Goal: Task Accomplishment & Management: Complete application form

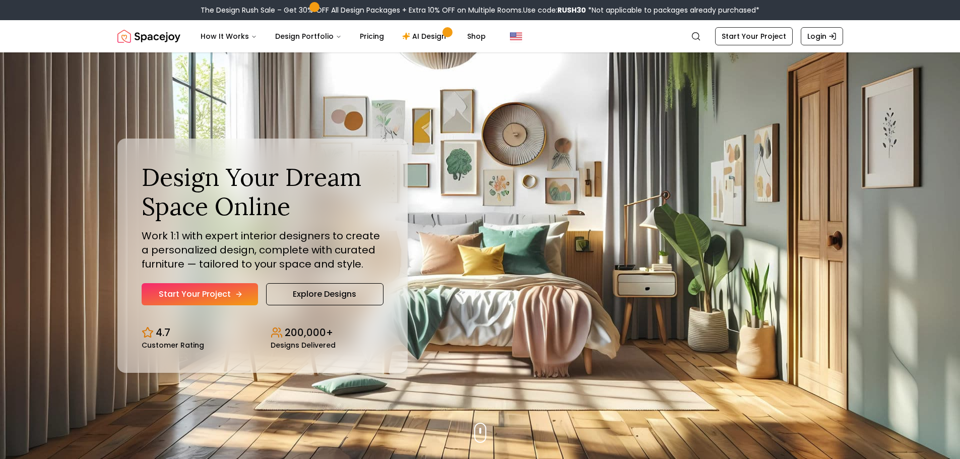
click at [227, 299] on link "Start Your Project" at bounding box center [200, 294] width 116 height 22
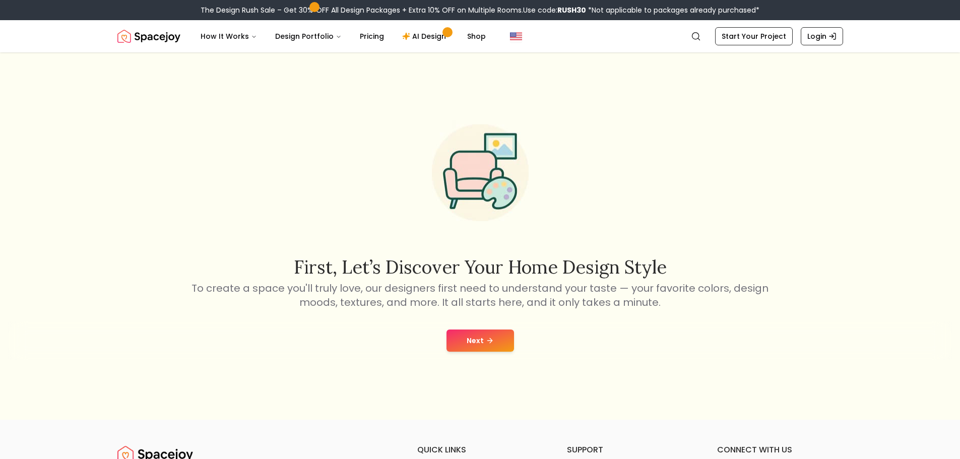
click at [461, 335] on button "Next" at bounding box center [480, 340] width 68 height 22
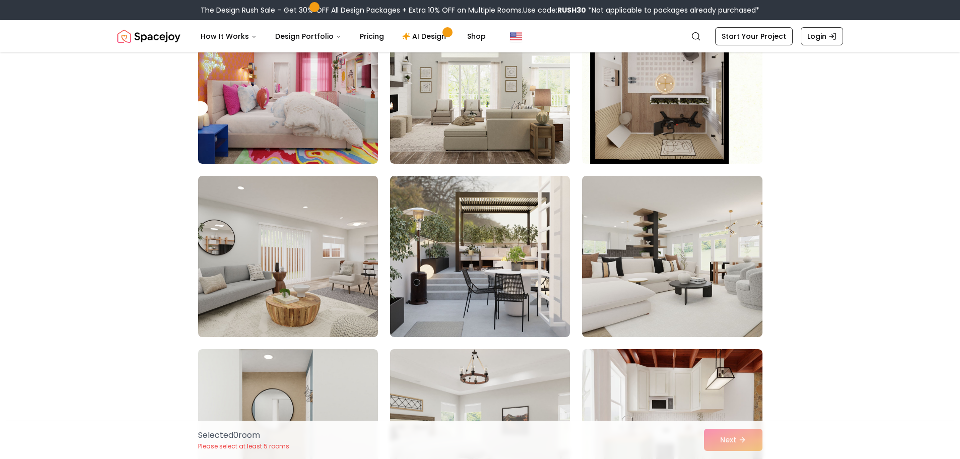
scroll to position [756, 0]
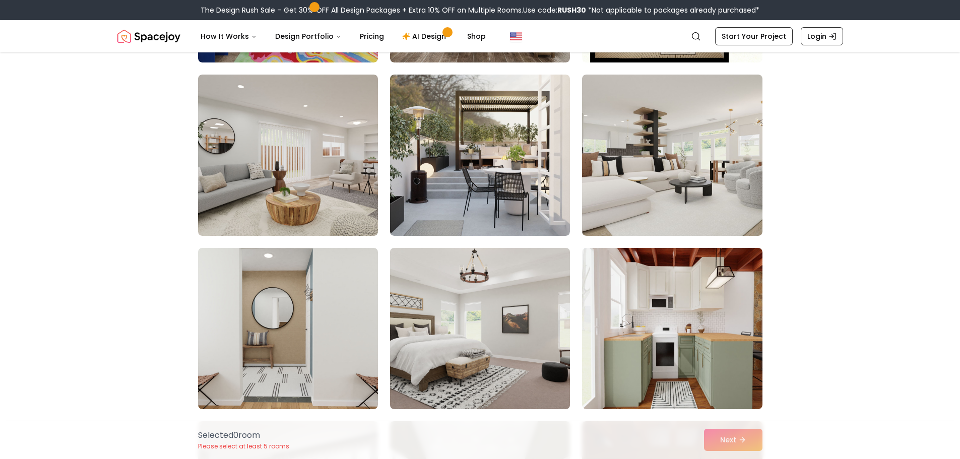
click at [467, 355] on img at bounding box center [479, 328] width 189 height 169
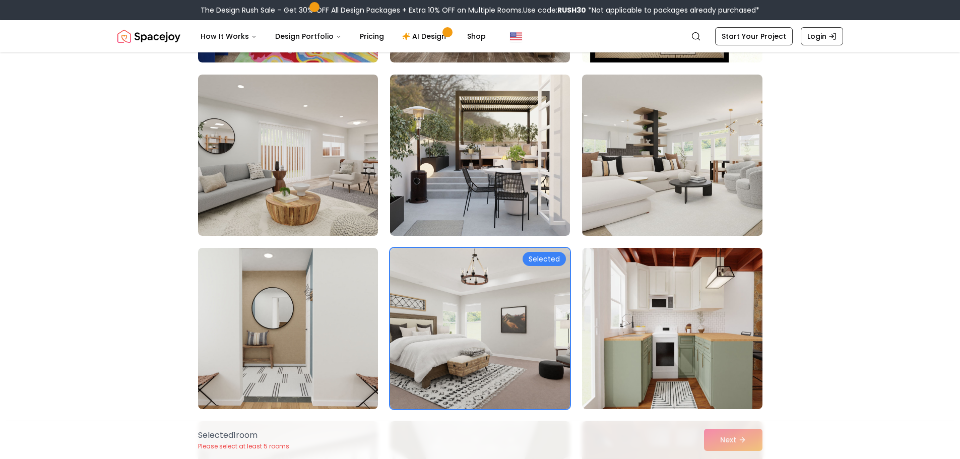
click at [719, 436] on div "Selected 1 room Please select at least 5 rooms Next" at bounding box center [480, 440] width 580 height 38
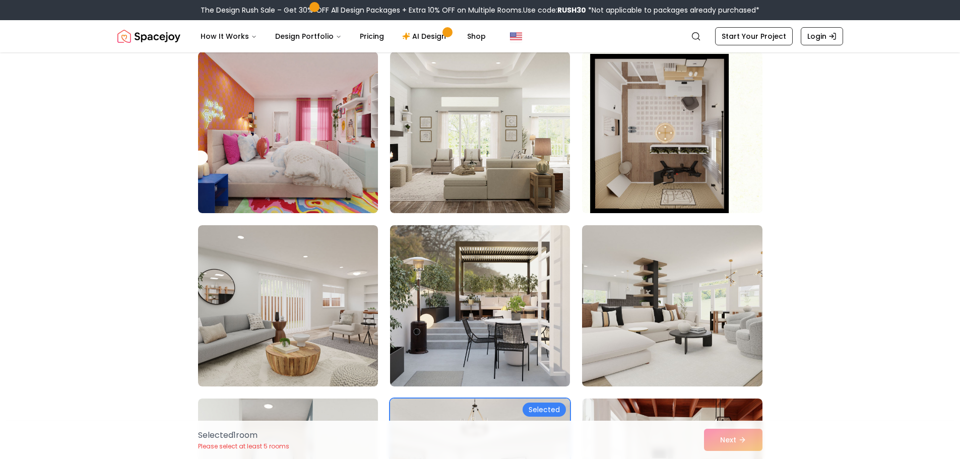
scroll to position [605, 0]
click at [414, 41] on link "AI Design" at bounding box center [425, 36] width 63 height 20
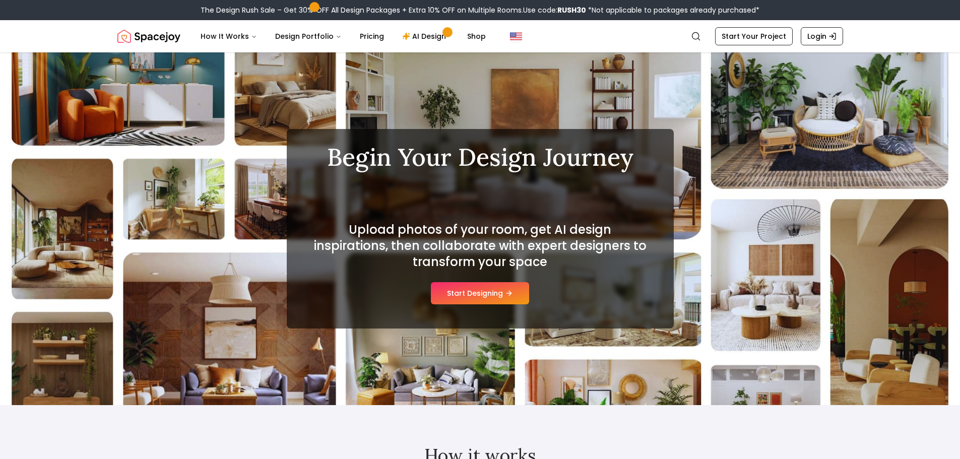
click at [451, 276] on div "Upload photos of your room, get AI design inspirations, then collaborate with e…" at bounding box center [480, 263] width 339 height 83
click at [481, 302] on button "Start Designing" at bounding box center [480, 293] width 98 height 22
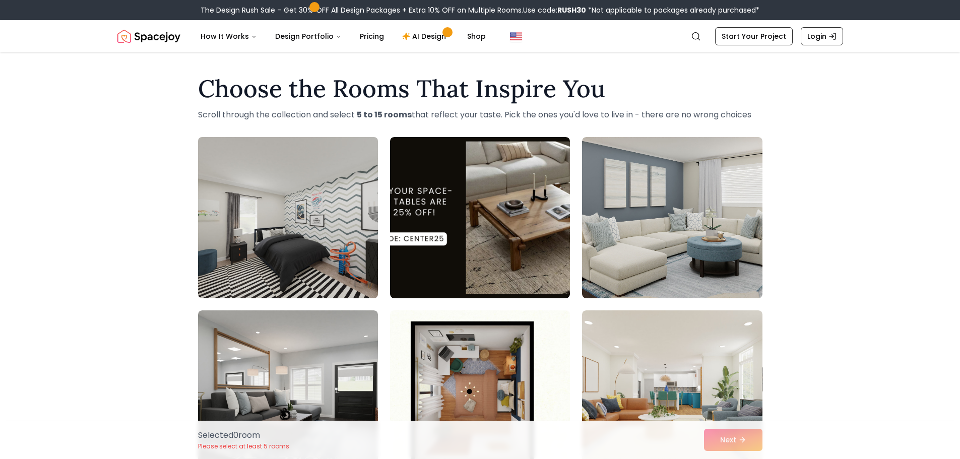
click at [325, 229] on img at bounding box center [287, 217] width 189 height 169
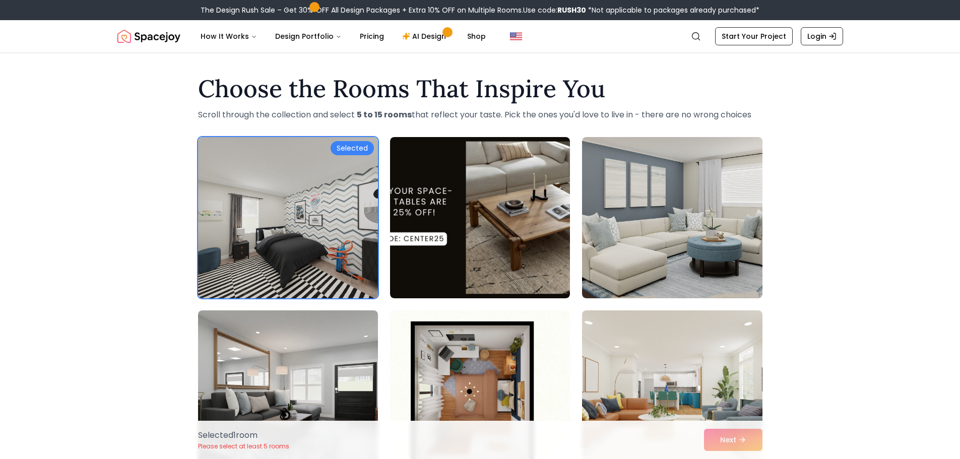
click at [720, 441] on div "Selected 1 room Please select at least 5 rooms Next" at bounding box center [480, 440] width 580 height 38
click at [748, 26] on nav "Spacejoy Search How It Works Design Portfolio Pricing AI Design Shop Search Sta…" at bounding box center [479, 36] width 725 height 32
click at [749, 29] on link "Start Your Project" at bounding box center [754, 36] width 78 height 18
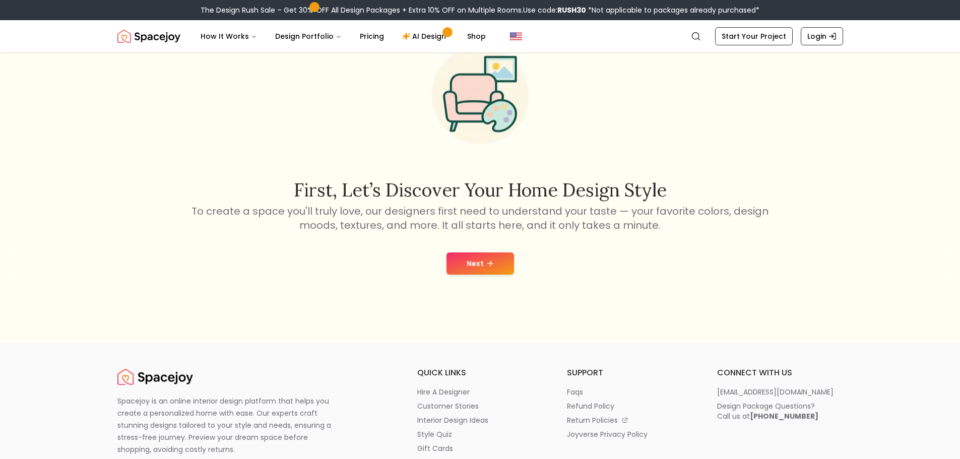
scroll to position [202, 0]
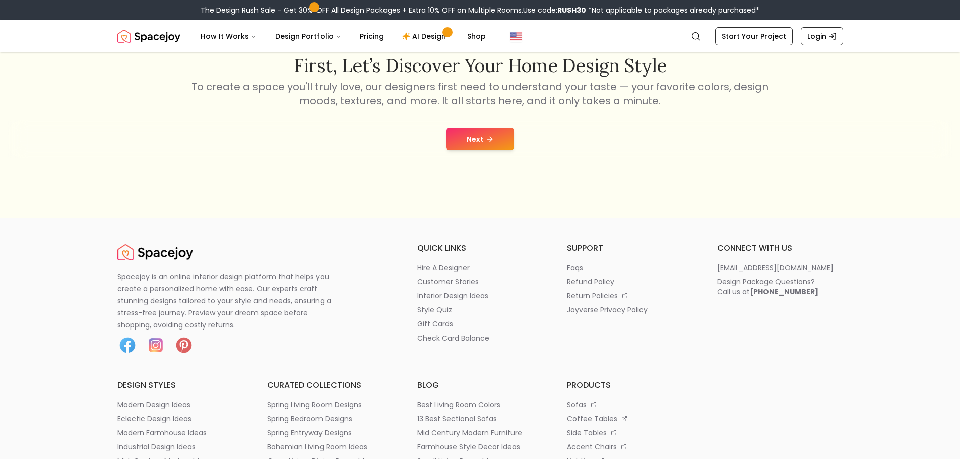
click at [478, 139] on button "Next" at bounding box center [480, 139] width 68 height 22
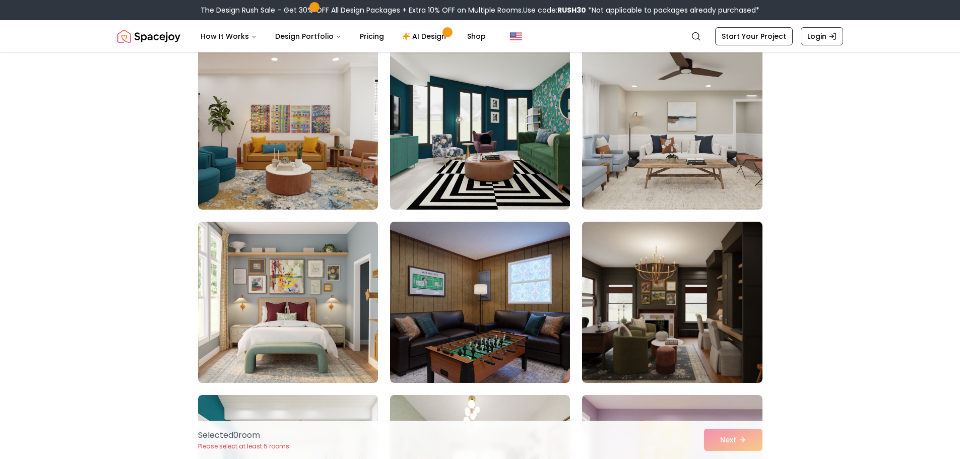
scroll to position [202, 0]
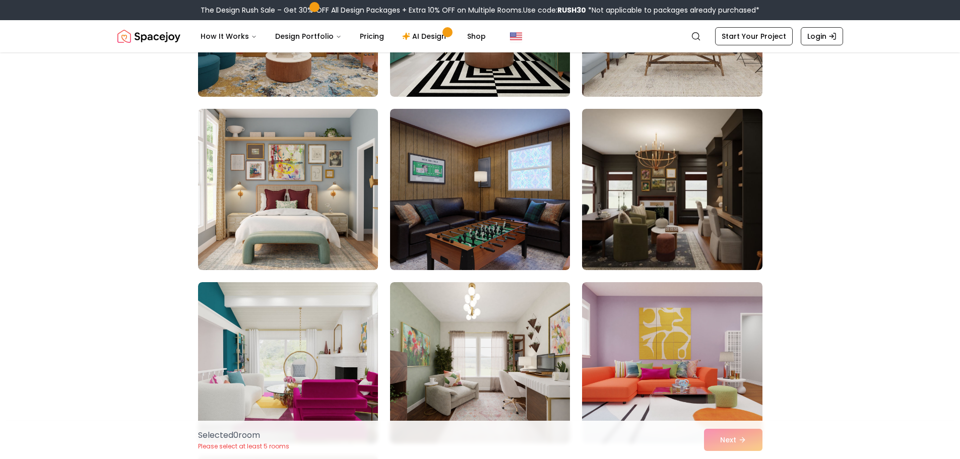
click at [322, 233] on img at bounding box center [287, 189] width 189 height 169
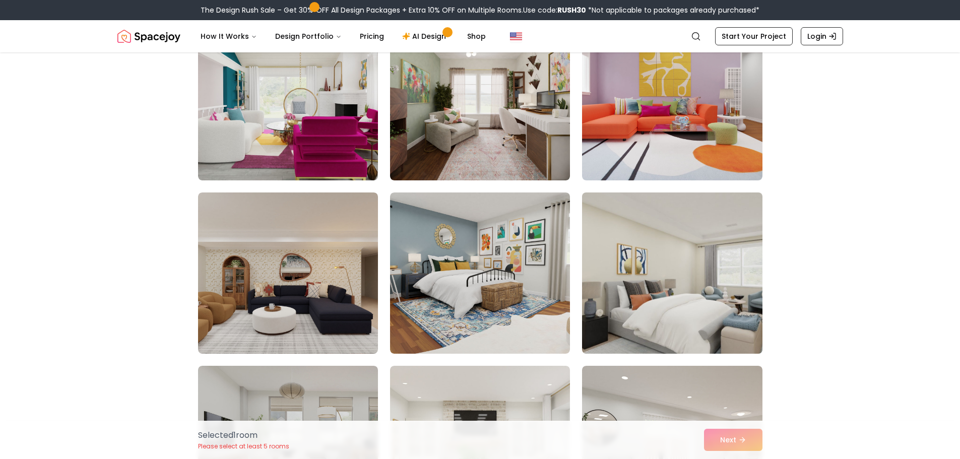
scroll to position [554, 0]
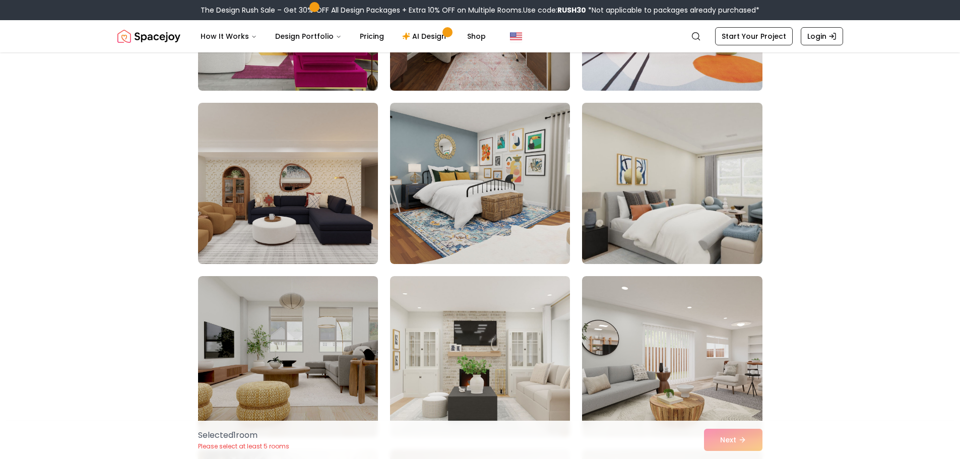
click at [666, 197] on img at bounding box center [671, 183] width 189 height 169
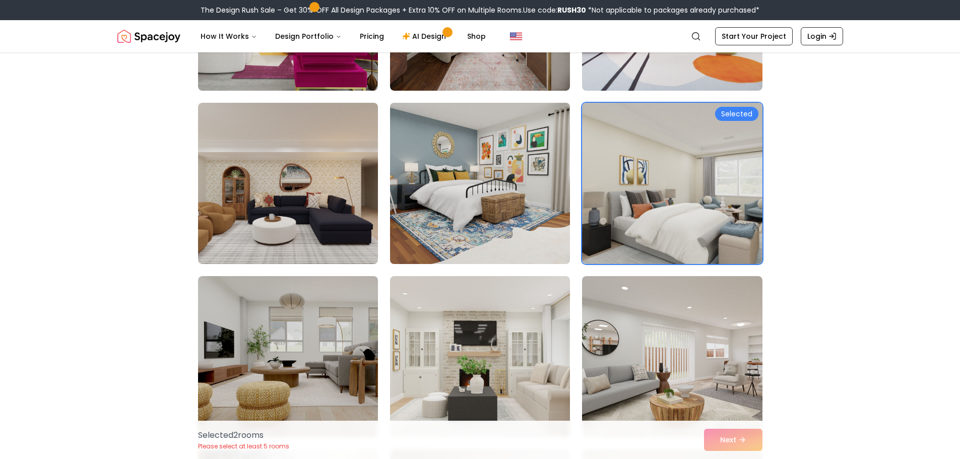
click at [472, 218] on img at bounding box center [479, 183] width 189 height 169
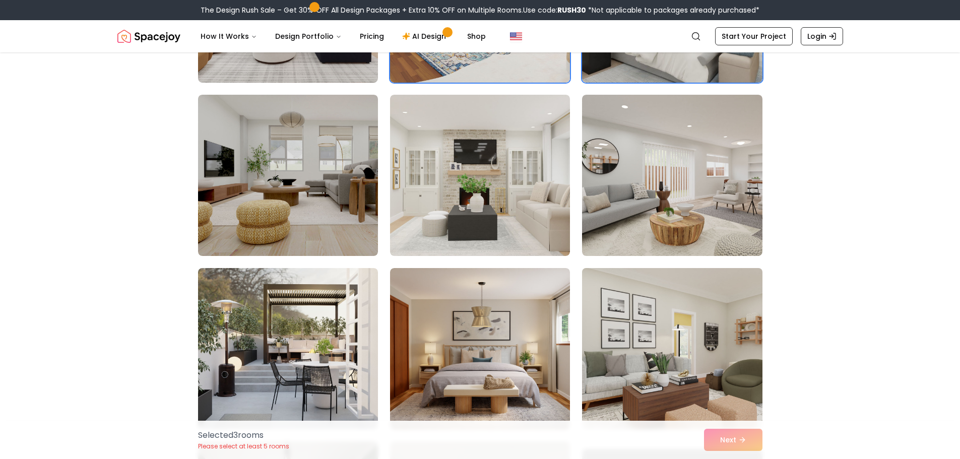
scroll to position [806, 0]
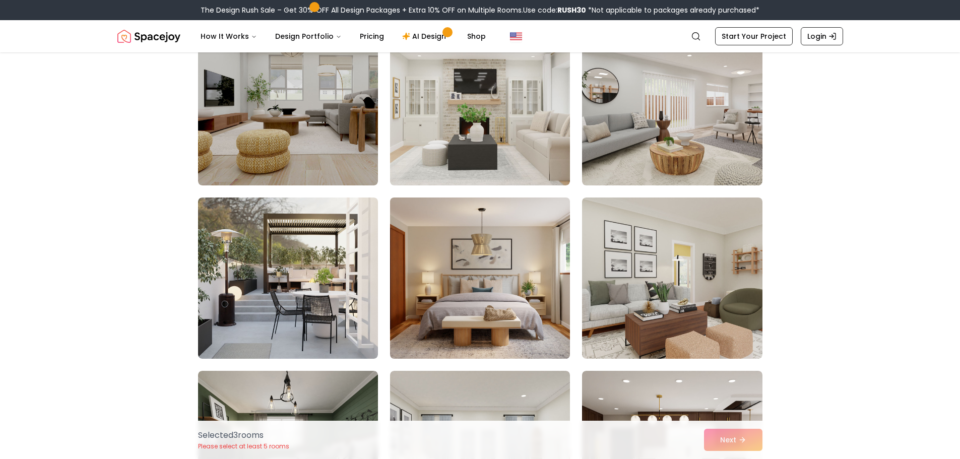
click at [559, 303] on img at bounding box center [479, 277] width 189 height 169
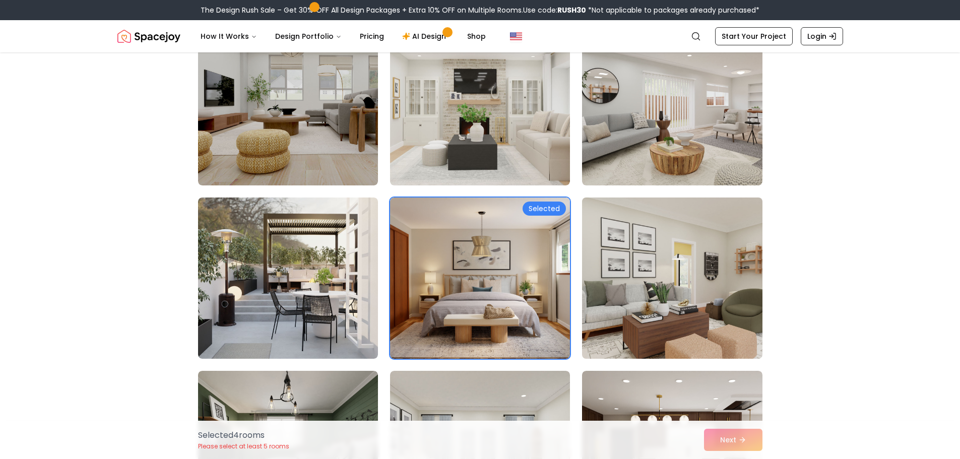
click at [624, 296] on img at bounding box center [671, 277] width 189 height 169
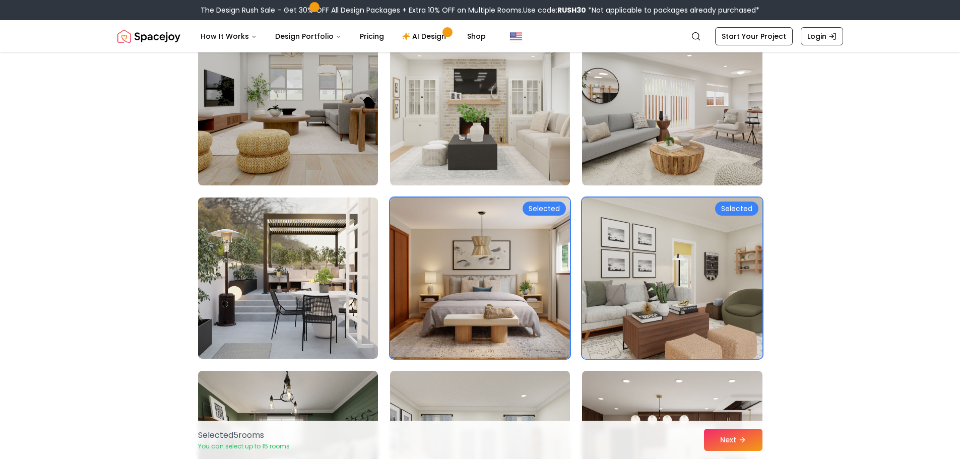
click at [668, 305] on img at bounding box center [671, 277] width 189 height 169
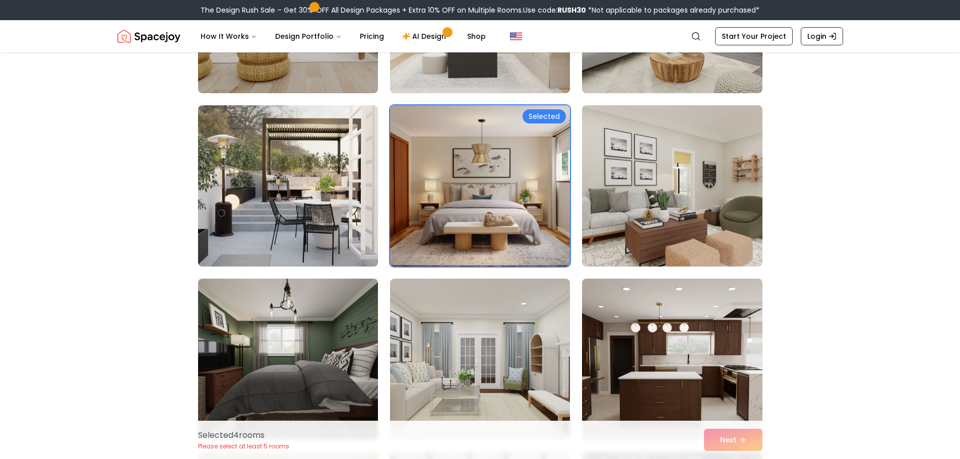
scroll to position [1008, 0]
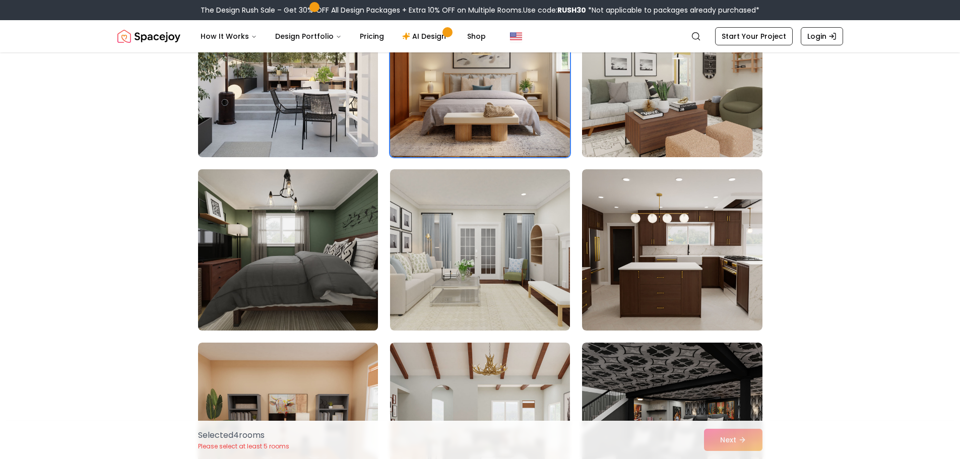
click at [354, 300] on img at bounding box center [287, 249] width 189 height 169
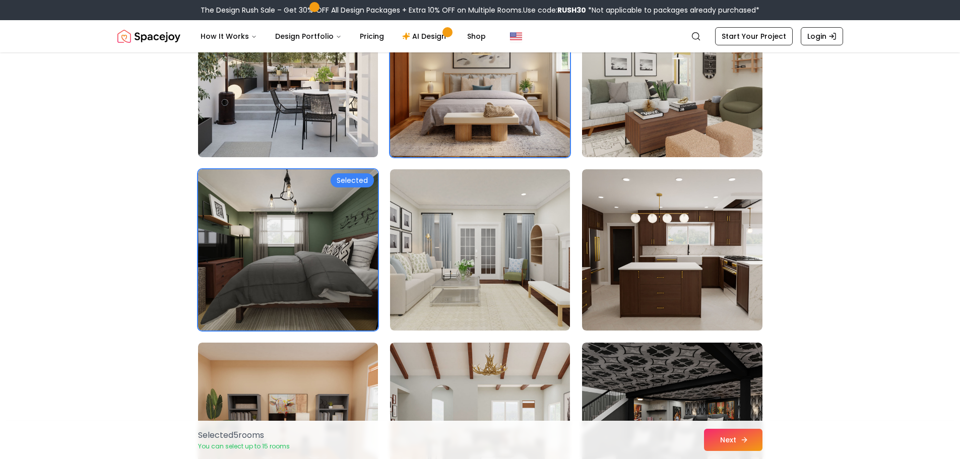
click at [728, 441] on button "Next" at bounding box center [733, 440] width 58 height 22
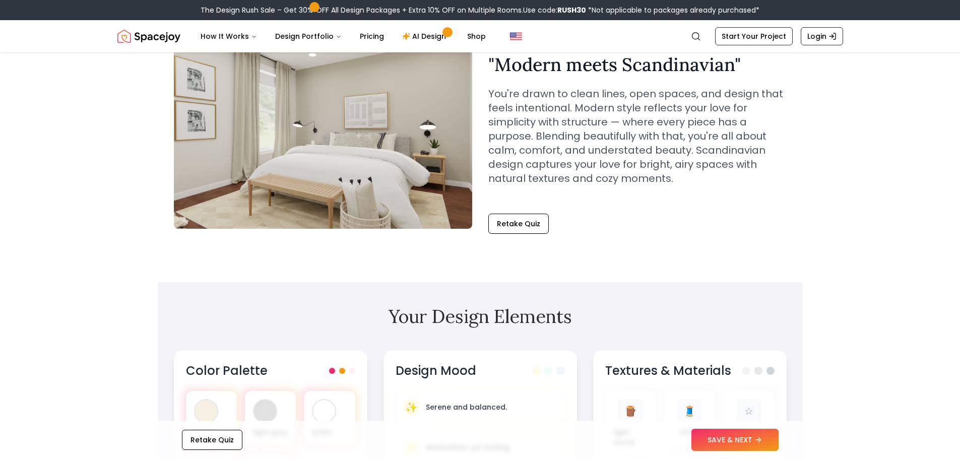
scroll to position [151, 0]
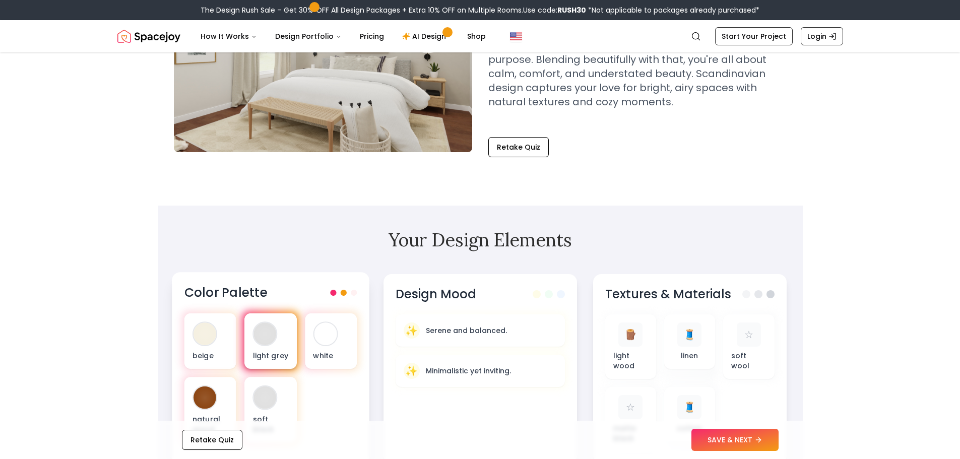
click at [262, 347] on div "light grey" at bounding box center [270, 340] width 52 height 55
click at [291, 335] on div "light grey" at bounding box center [270, 340] width 52 height 55
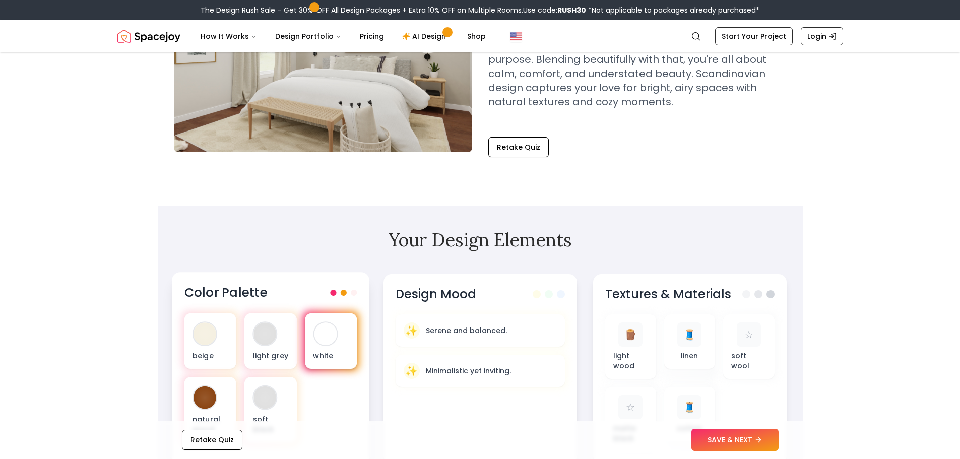
click at [322, 327] on div at bounding box center [325, 333] width 23 height 23
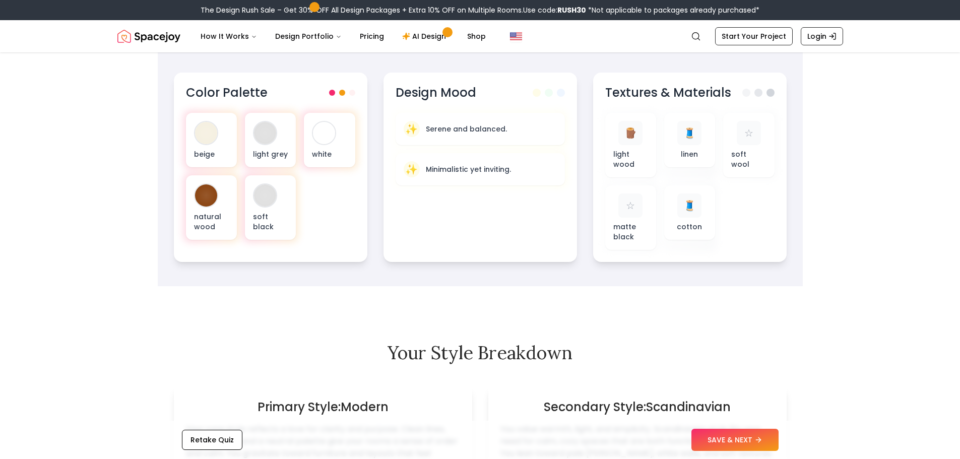
click at [482, 281] on section "Your Design Elements Color Palette beige light grey white natural wood soft bla…" at bounding box center [480, 145] width 645 height 282
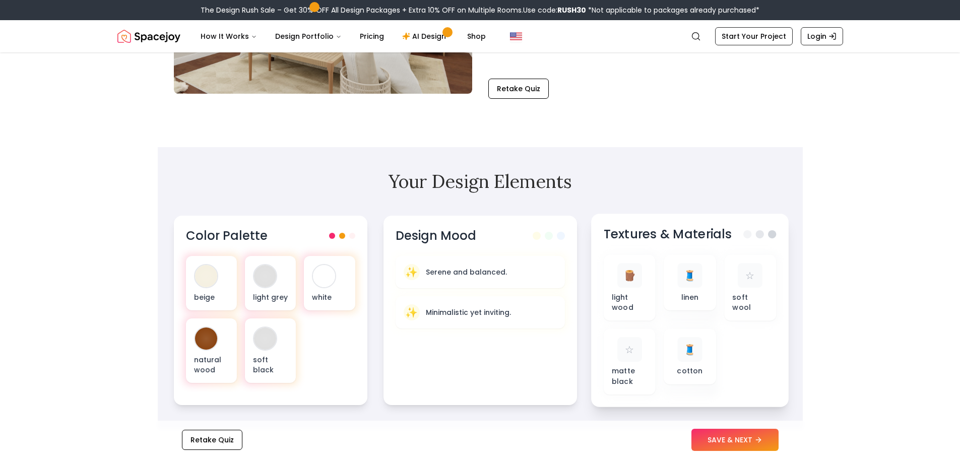
scroll to position [202, 0]
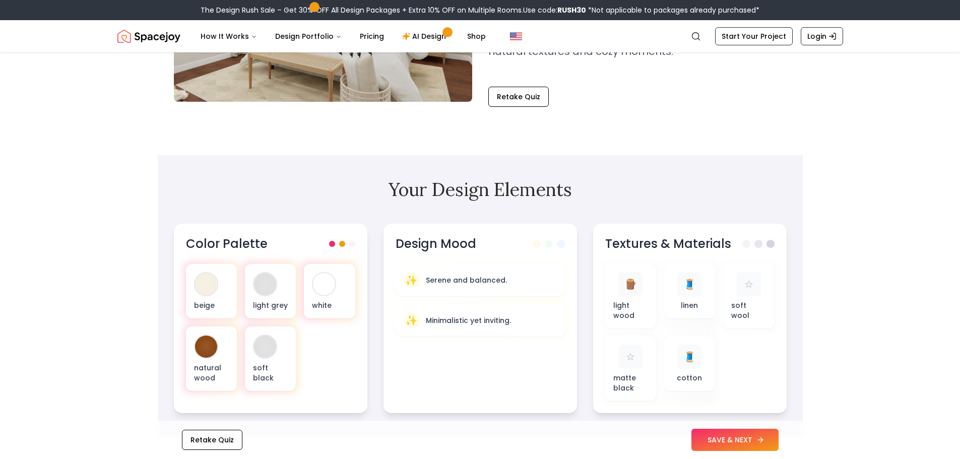
click at [738, 440] on button "SAVE & NEXT" at bounding box center [734, 440] width 87 height 22
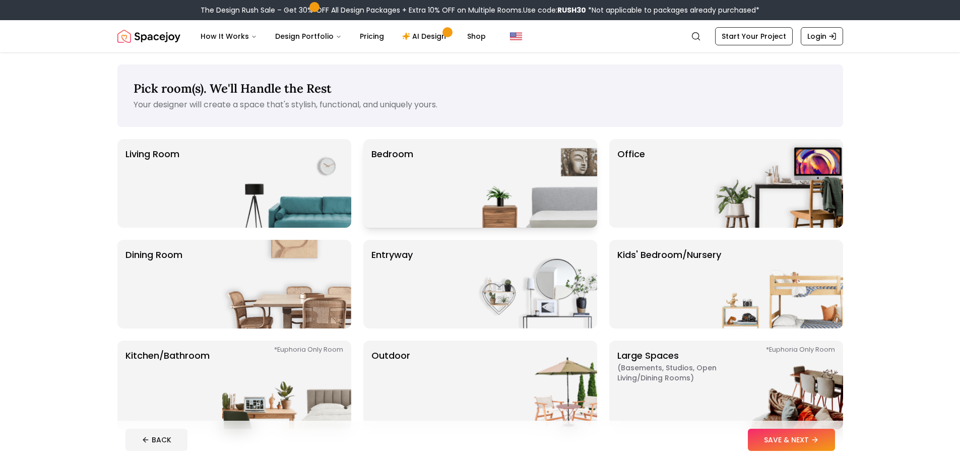
click at [515, 185] on img at bounding box center [532, 183] width 129 height 89
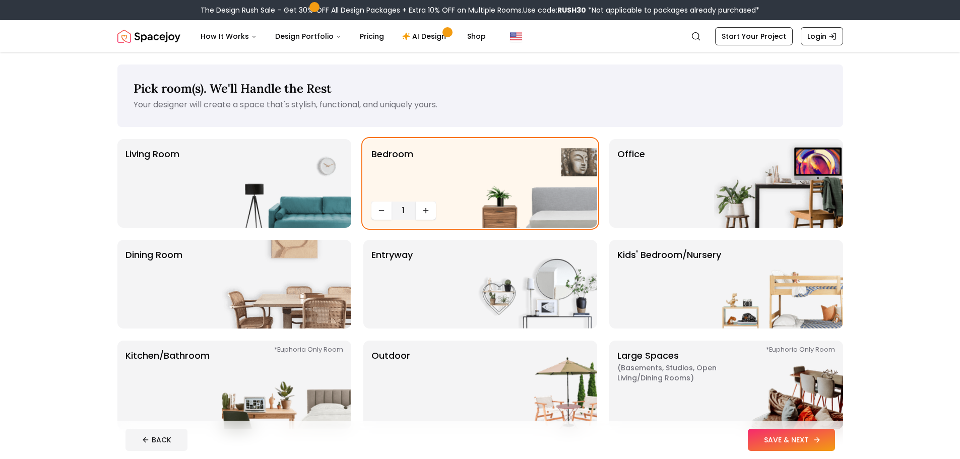
click at [782, 445] on button "SAVE & NEXT" at bounding box center [791, 440] width 87 height 22
